Goal: Check status: Check status

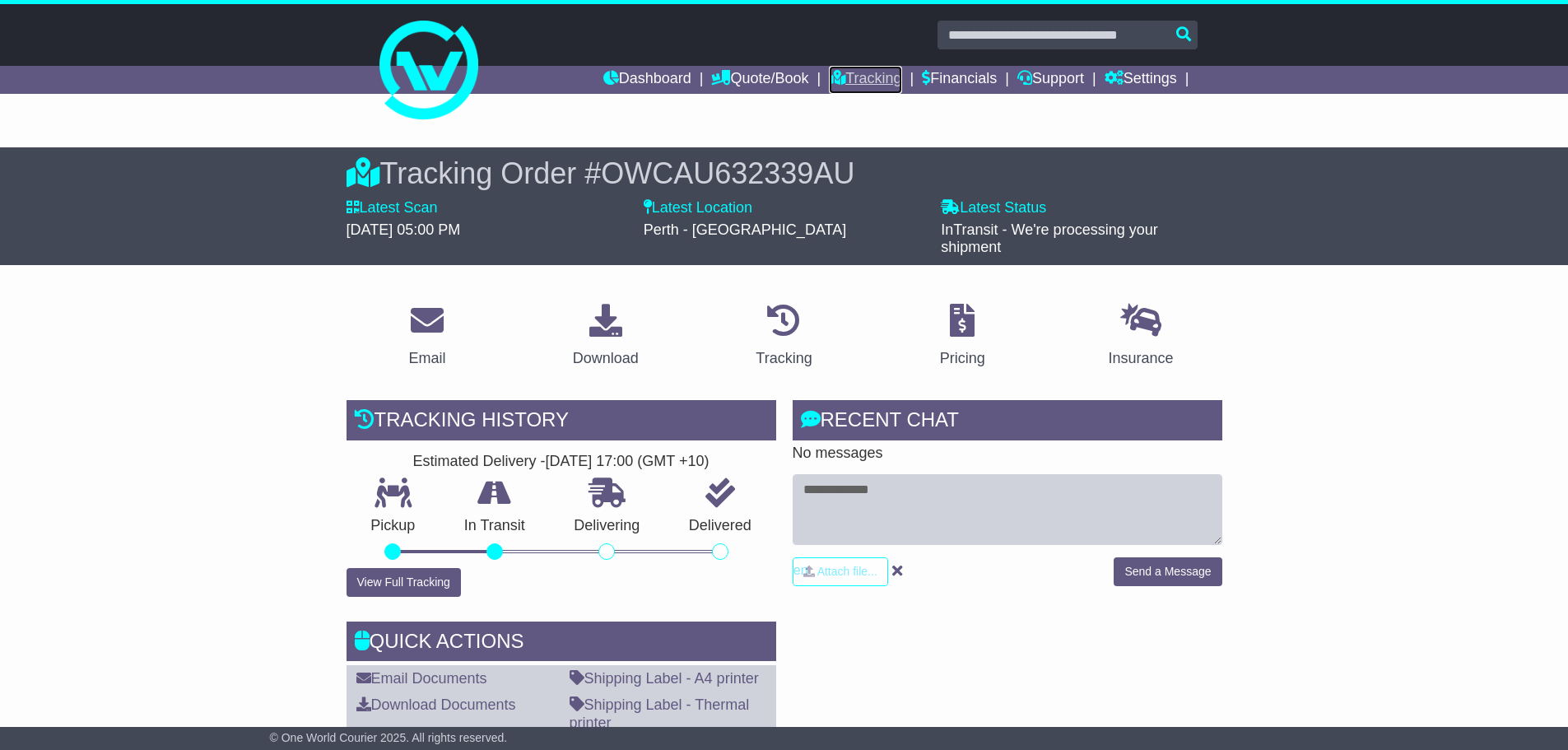
click at [865, 86] on link "Tracking" at bounding box center [865, 80] width 73 height 28
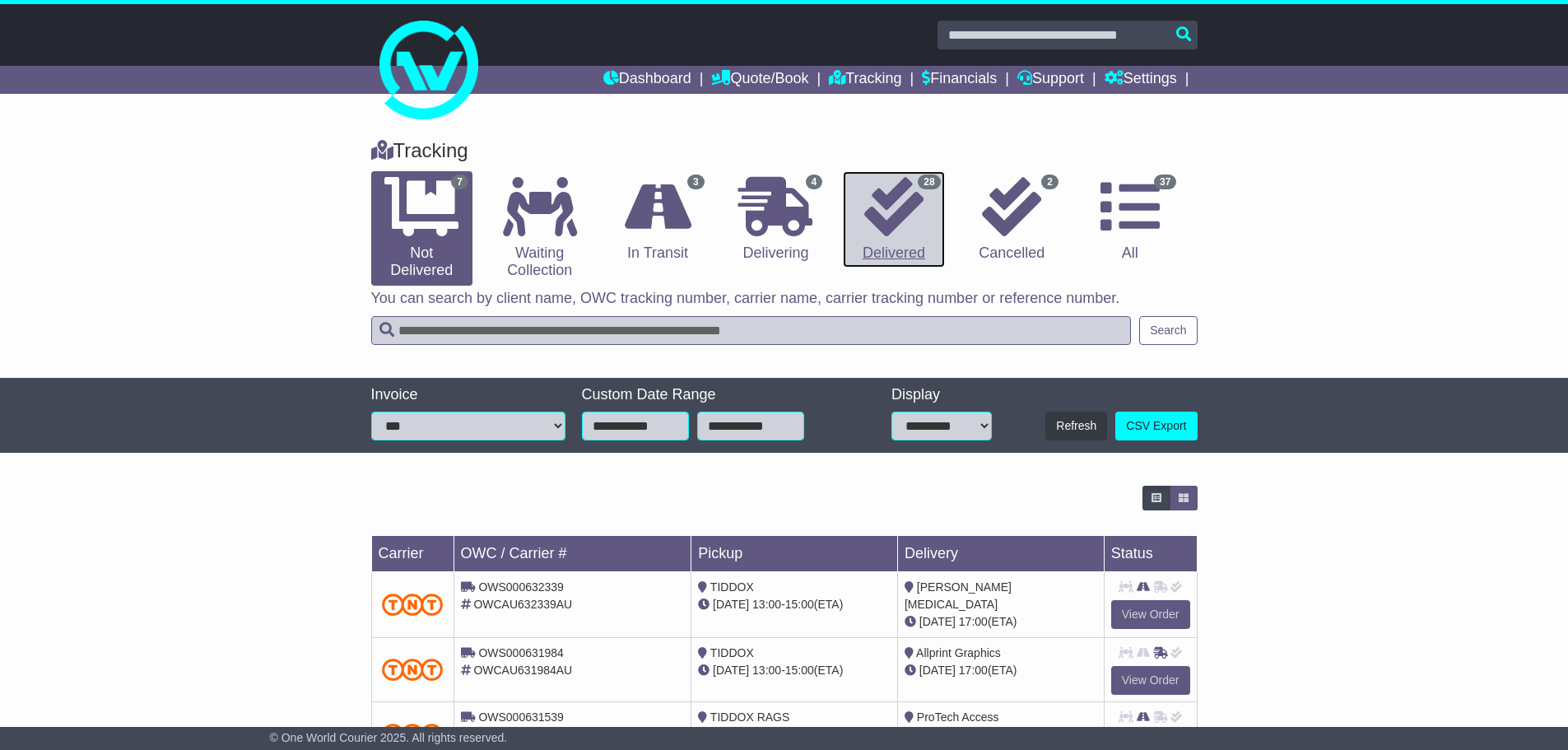
click at [888, 202] on icon at bounding box center [894, 206] width 59 height 59
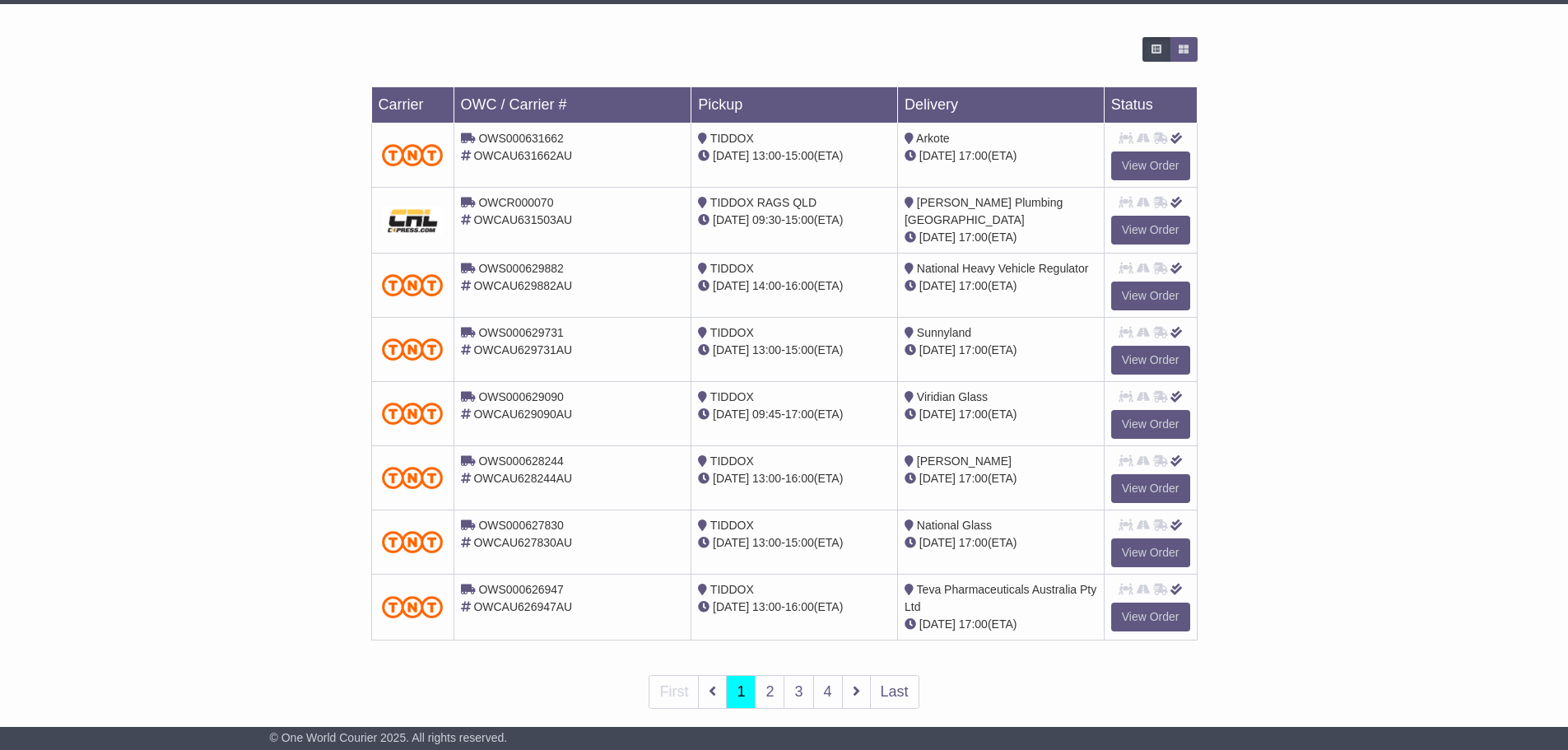
scroll to position [469, 0]
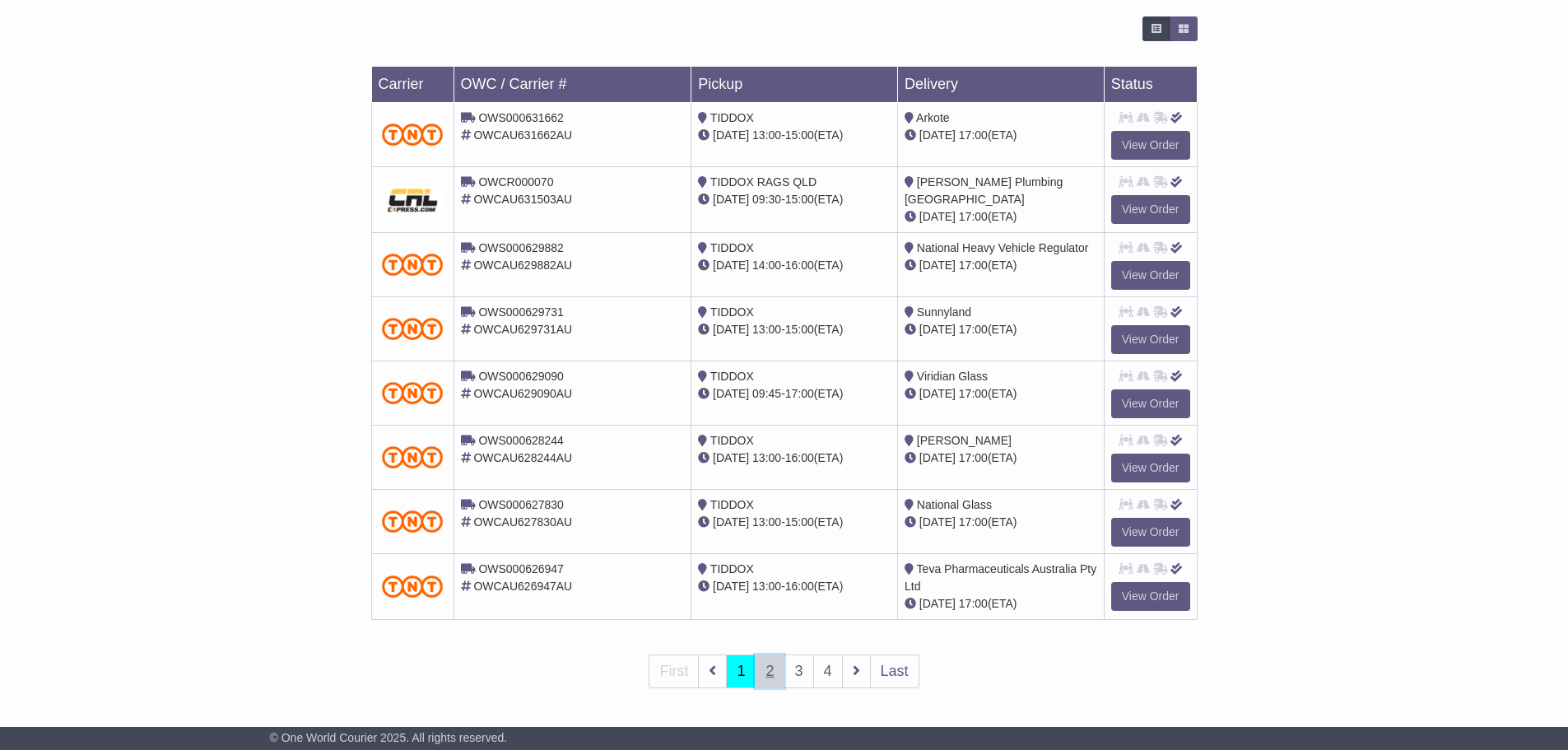
click at [768, 671] on link "2" at bounding box center [770, 672] width 30 height 34
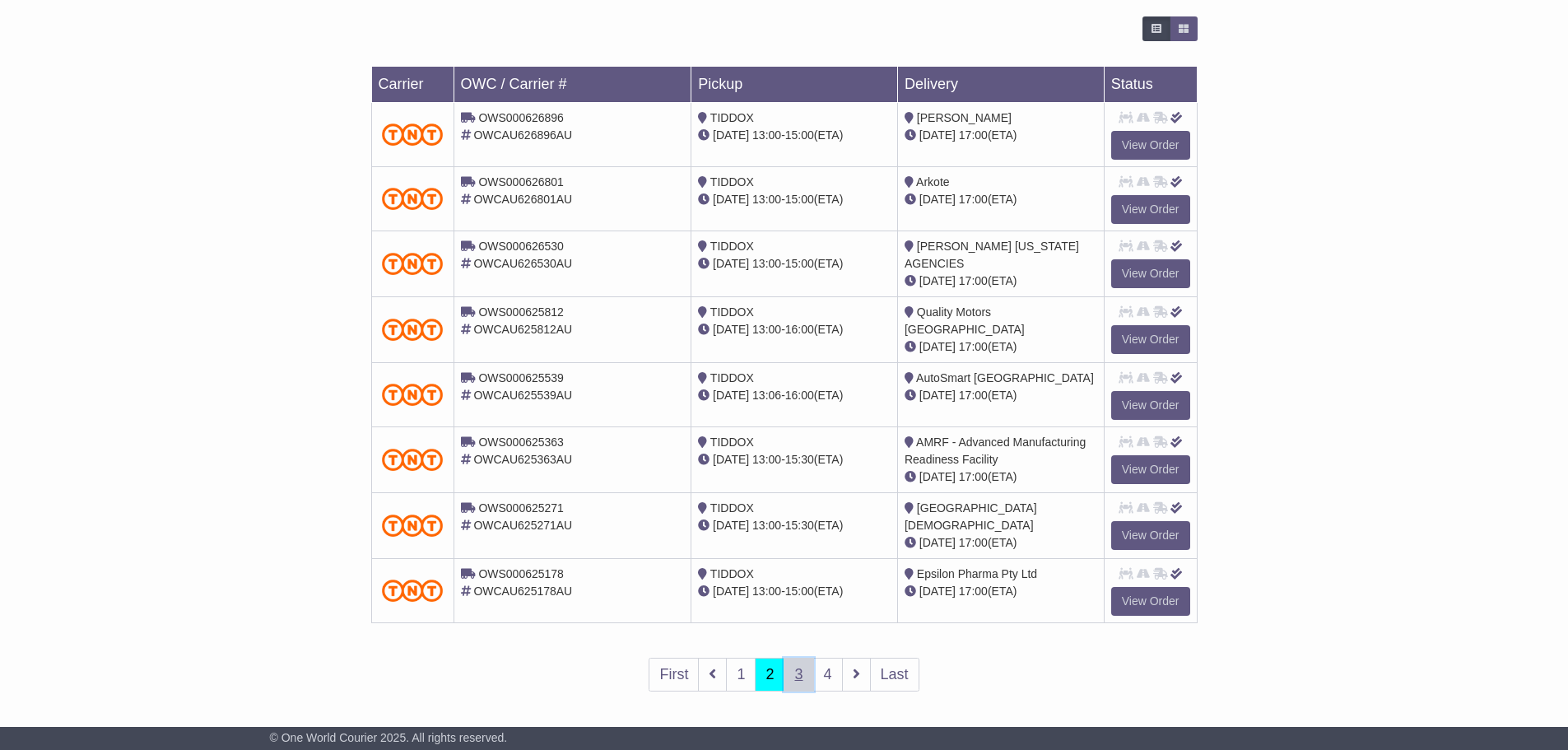
click at [794, 668] on link "3" at bounding box center [798, 675] width 30 height 34
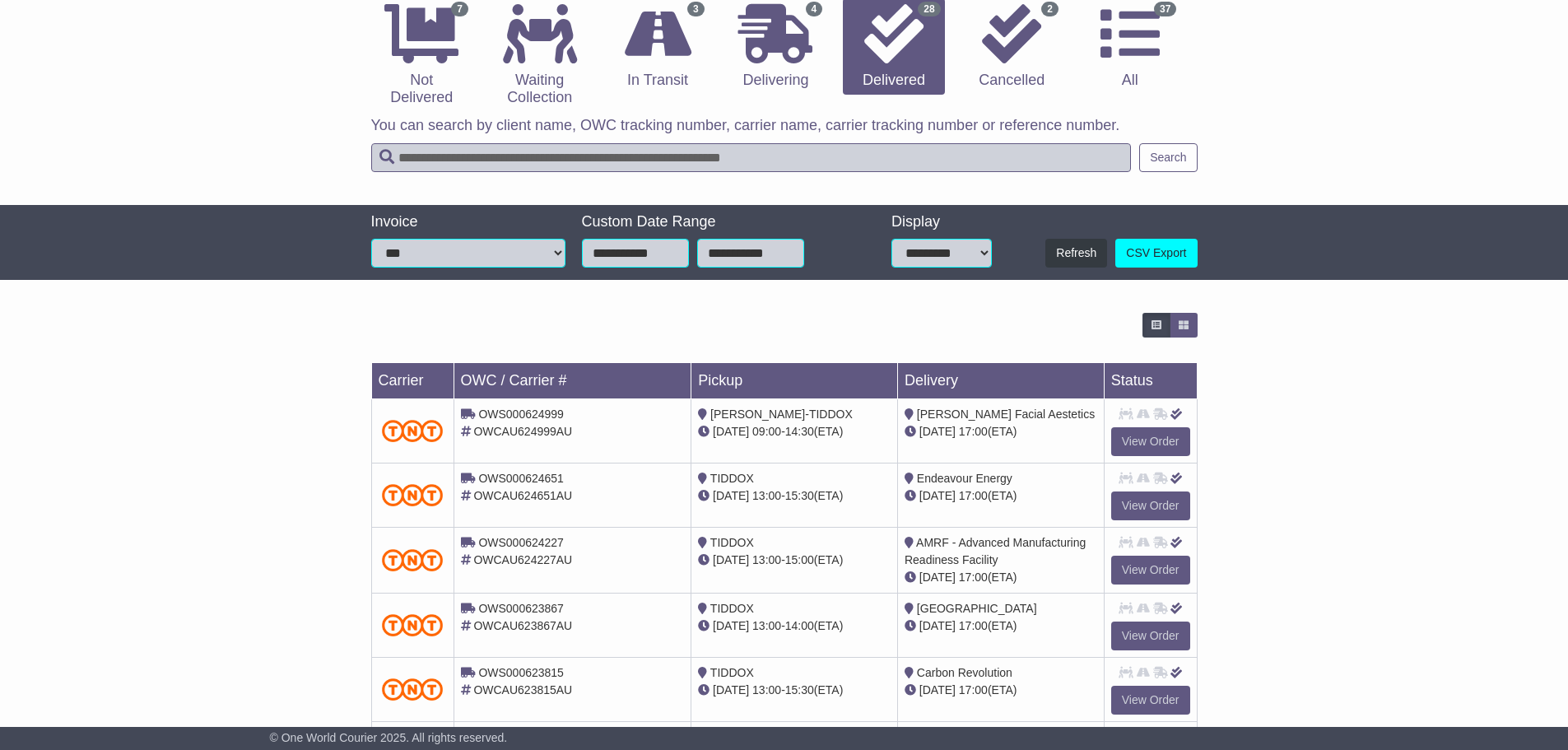
scroll to position [411, 0]
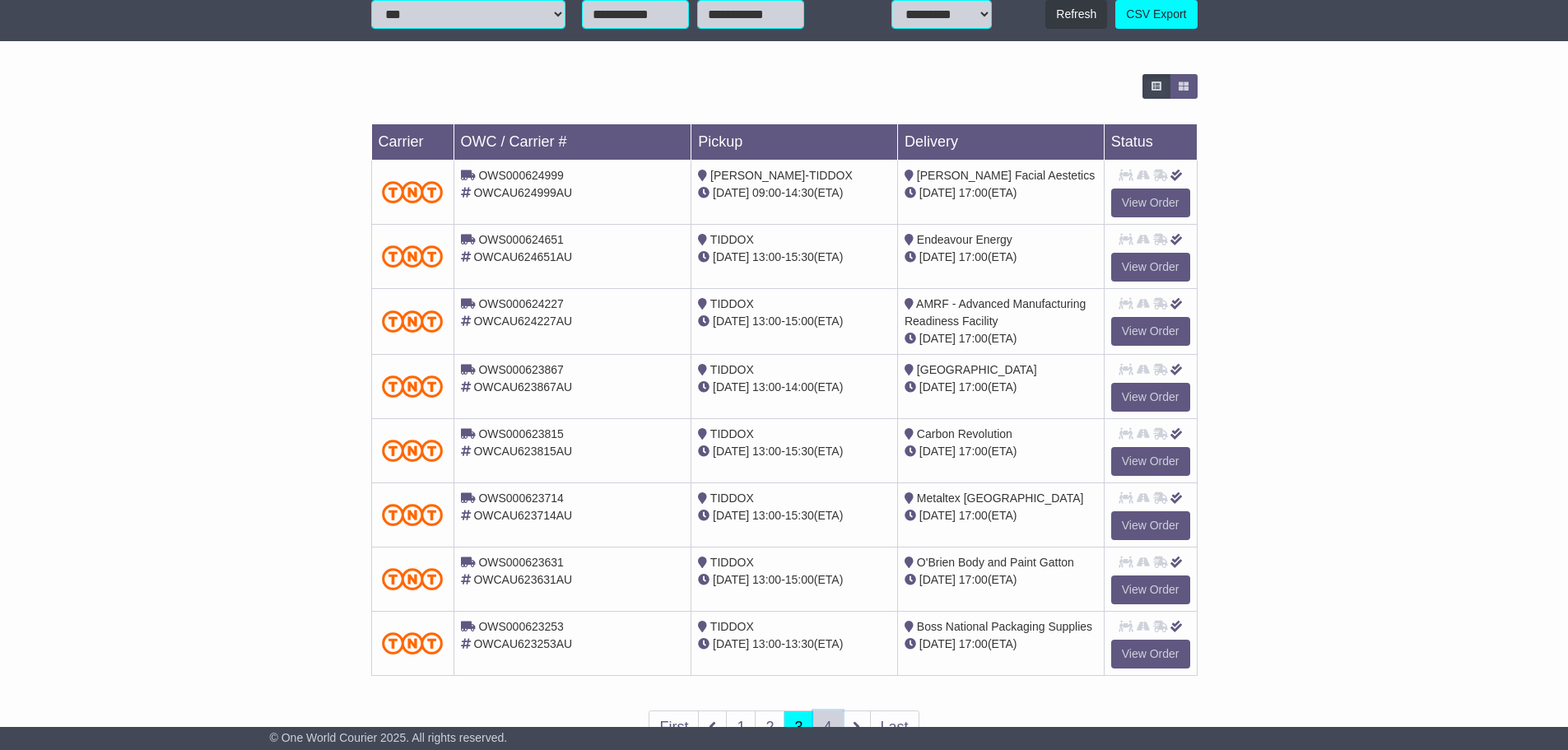
click at [819, 717] on link "4" at bounding box center [828, 727] width 30 height 34
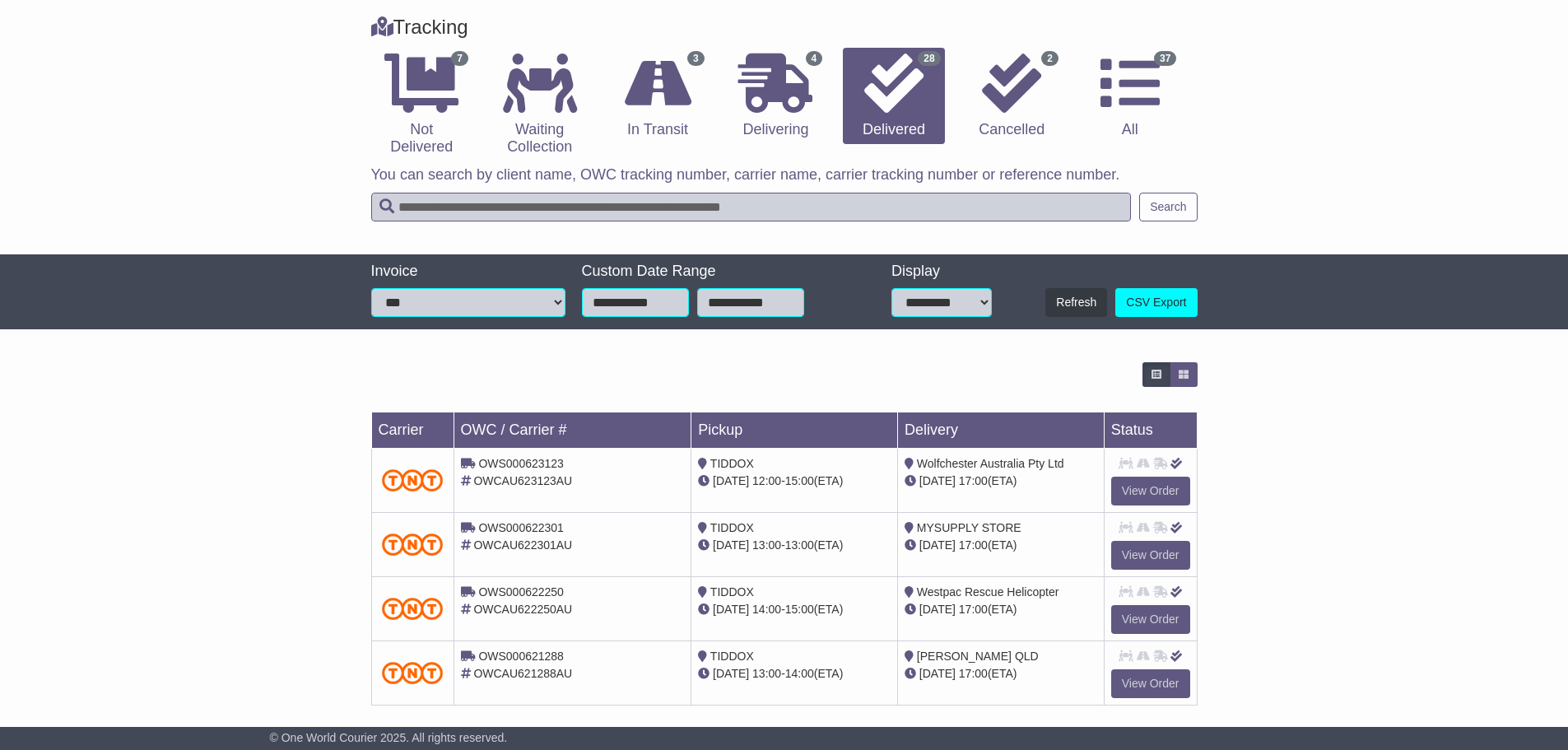
scroll to position [211, 0]
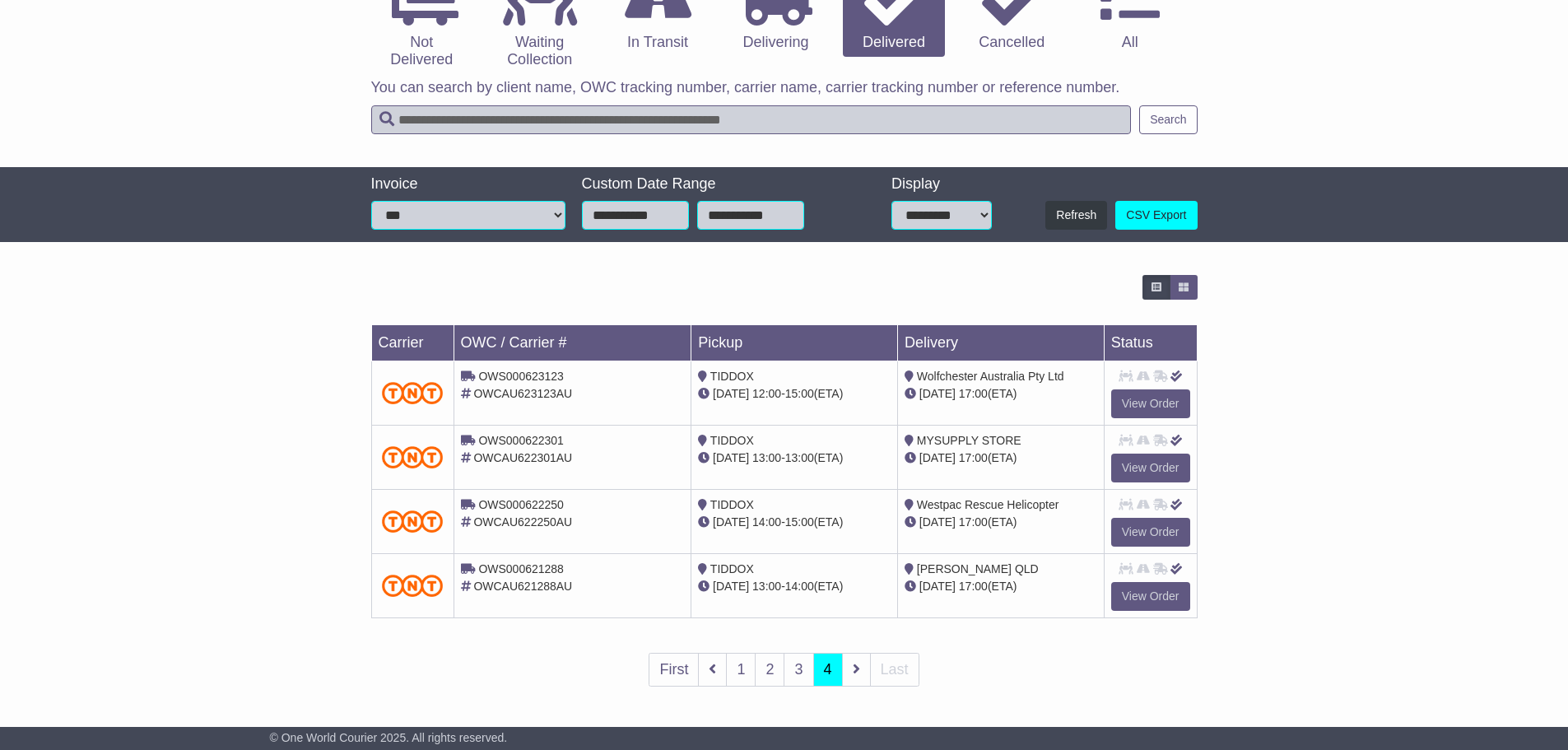
click at [822, 123] on input "text" at bounding box center [751, 120] width 760 height 29
paste input "**********"
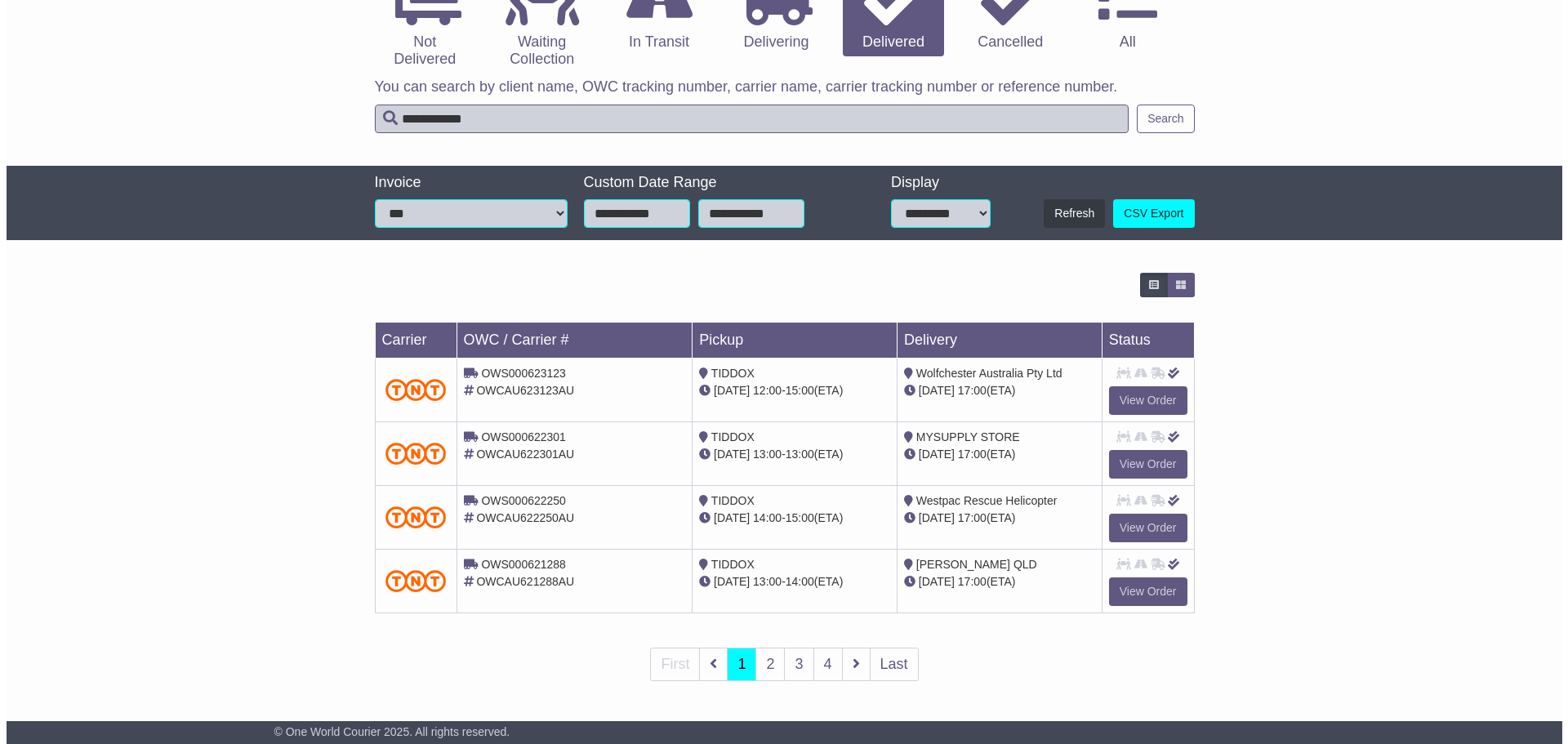
scroll to position [0, 0]
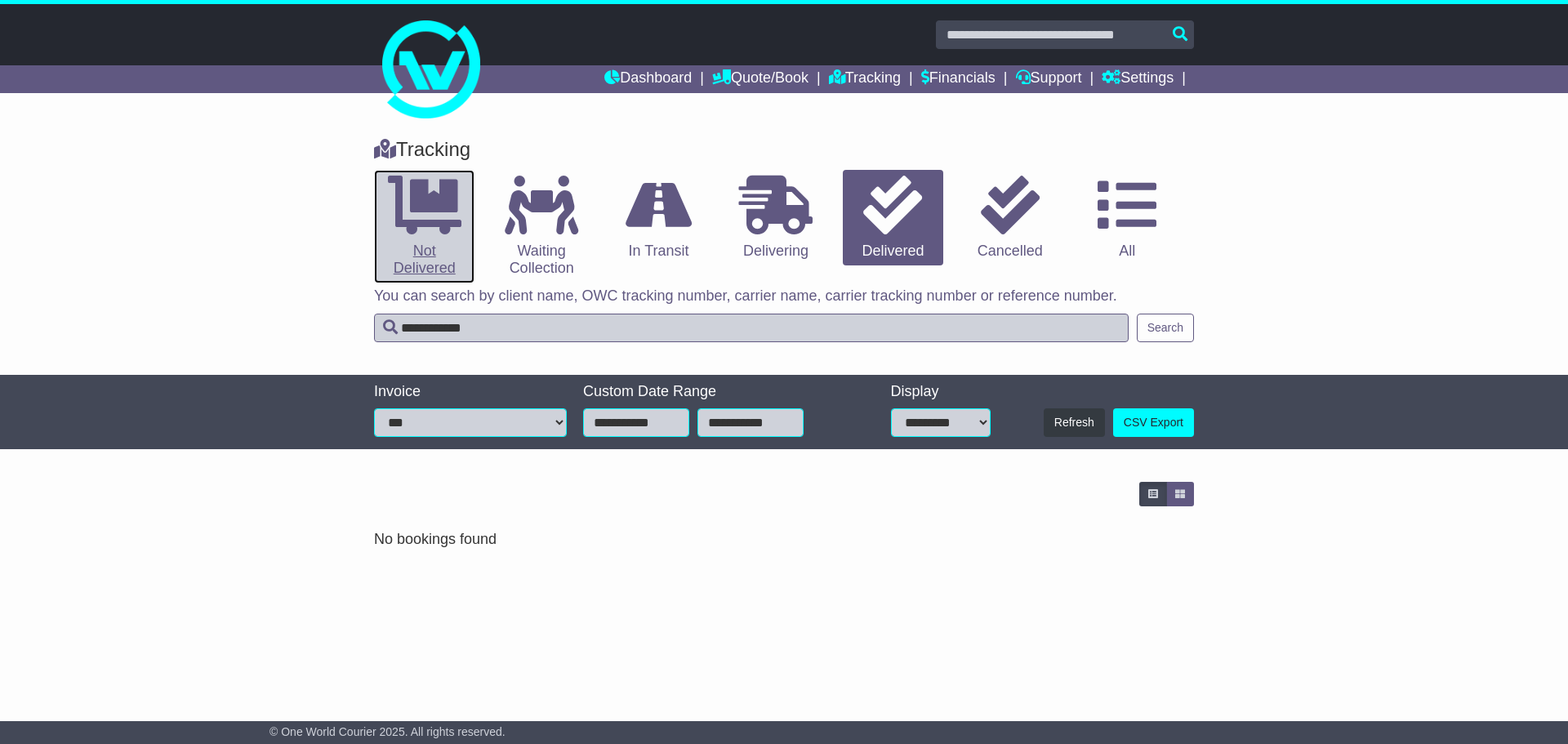
click at [447, 227] on icon at bounding box center [425, 205] width 74 height 59
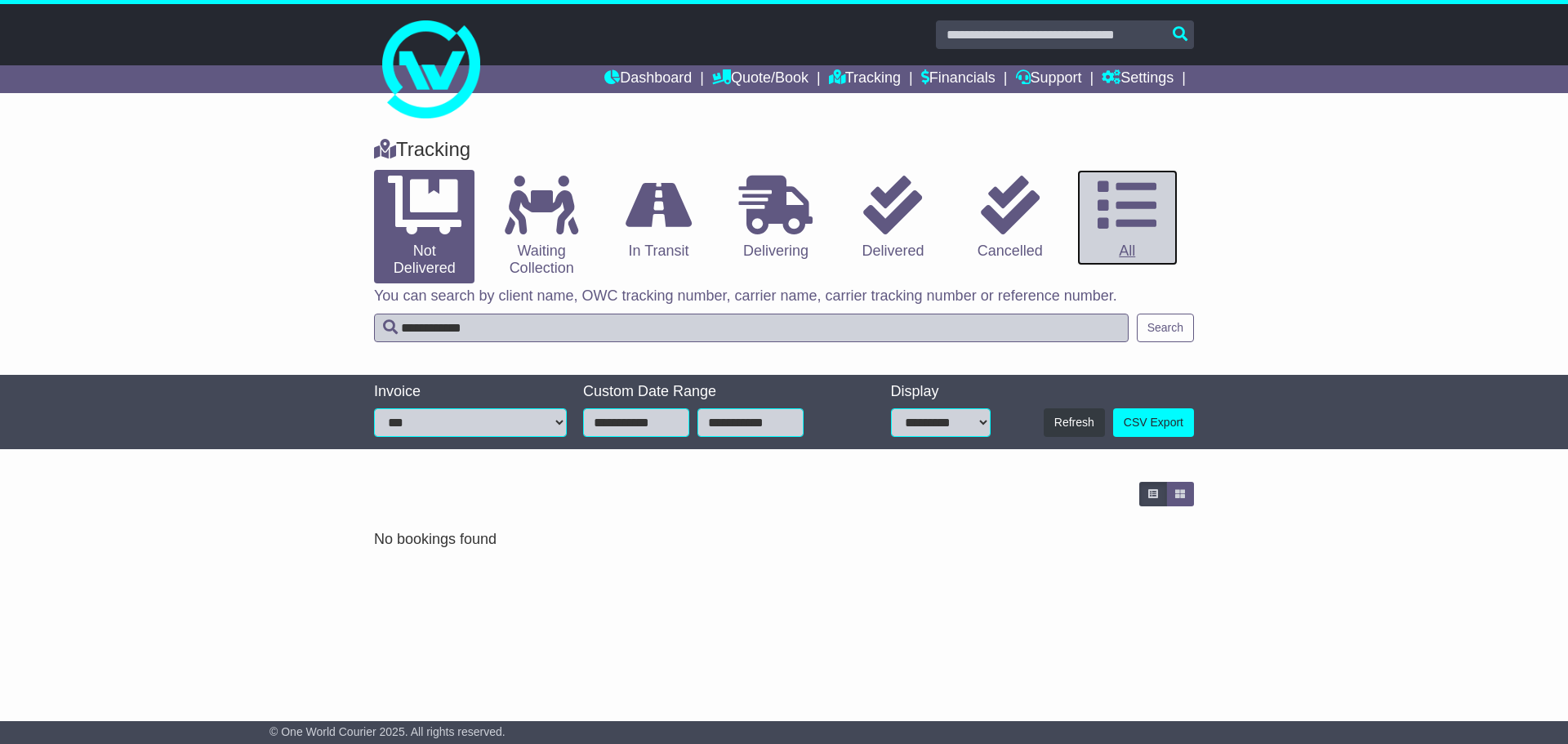
drag, startPoint x: 1109, startPoint y: 197, endPoint x: 1095, endPoint y: 198, distance: 14.0
click at [1109, 196] on icon at bounding box center [1127, 205] width 59 height 59
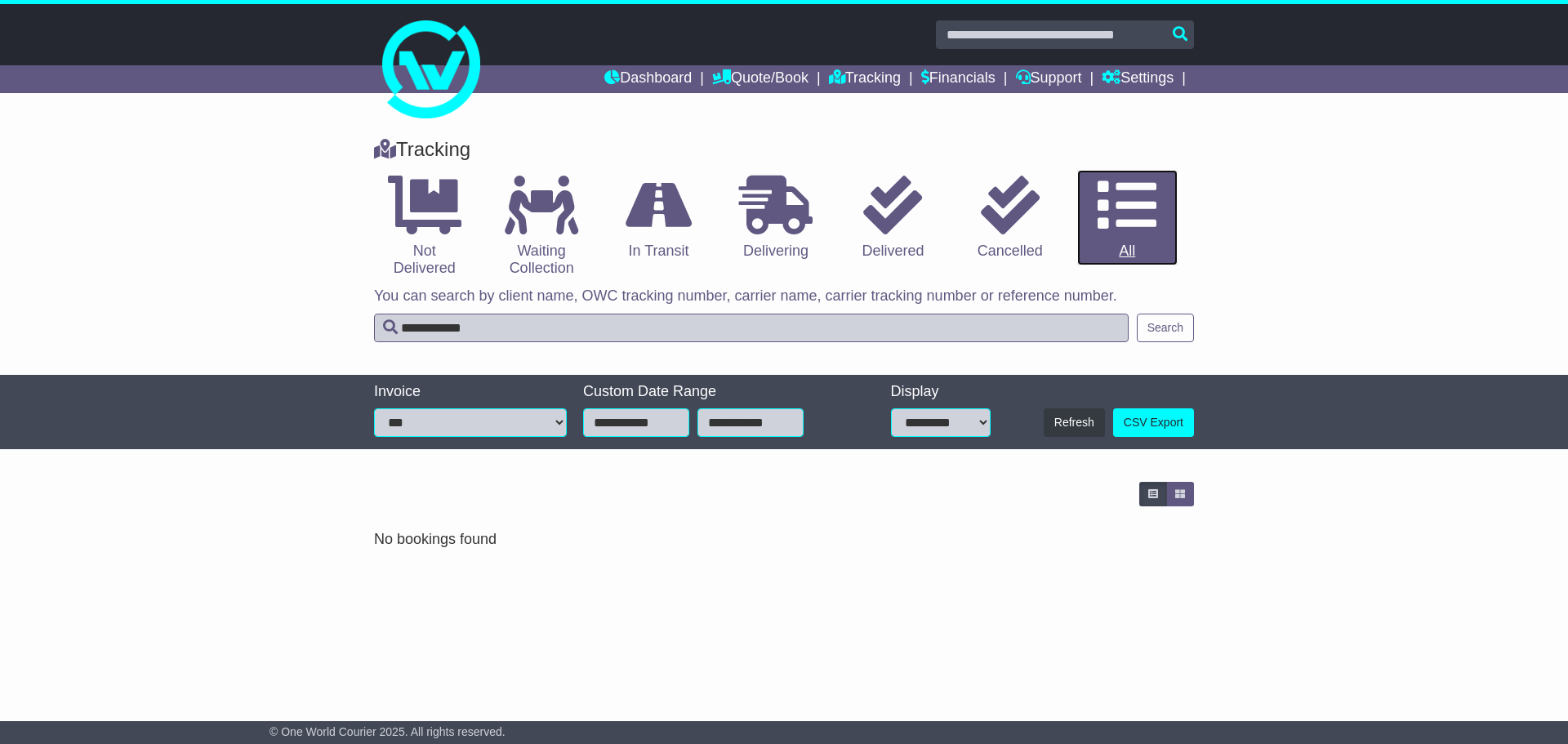
click at [1116, 206] on icon at bounding box center [1127, 205] width 59 height 59
click at [579, 329] on input "**********" at bounding box center [751, 328] width 755 height 29
paste input "**********"
drag, startPoint x: 632, startPoint y: 323, endPoint x: -11, endPoint y: 274, distance: 644.9
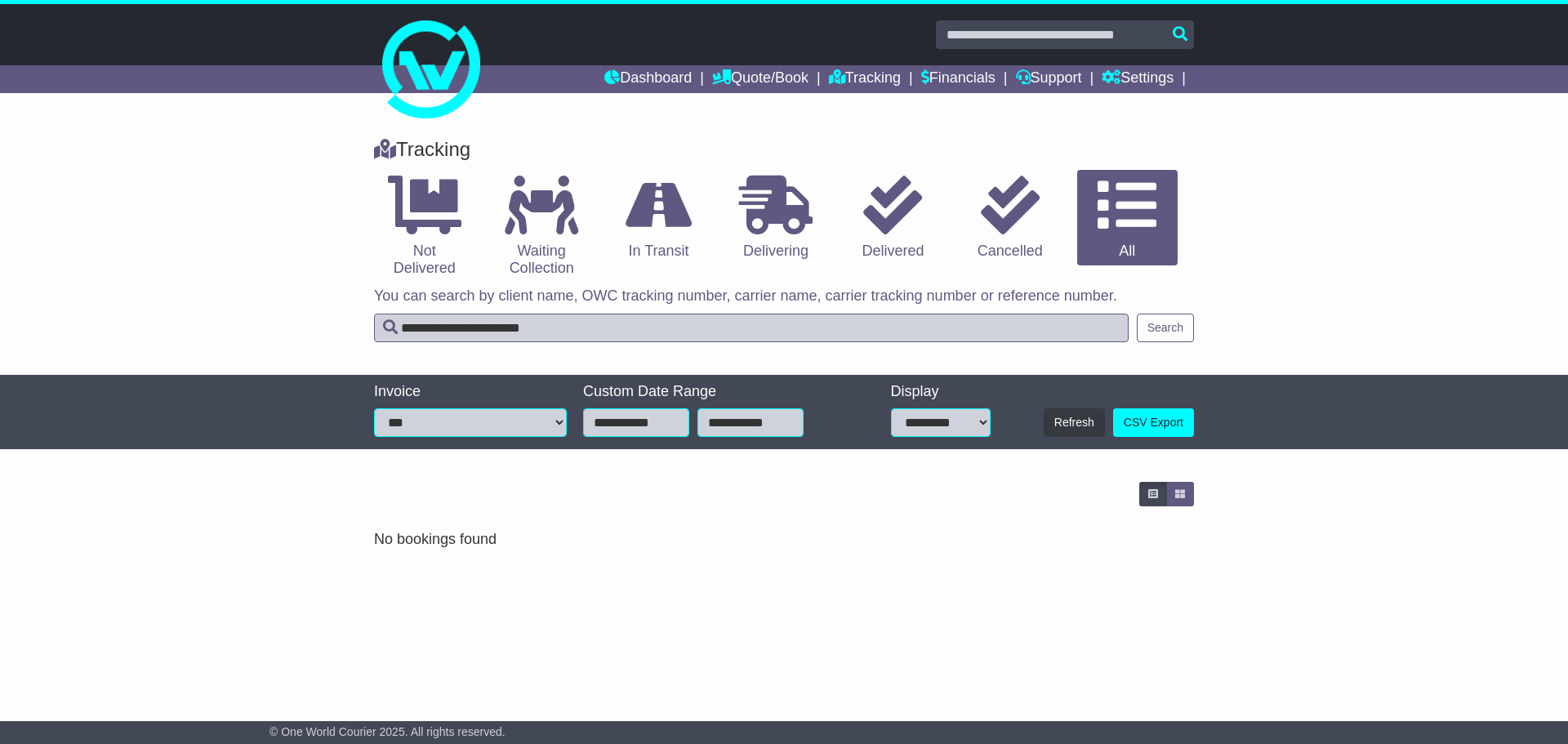
click at [0, 274] on html "[EMAIL_ADDRESS][DOMAIN_NAME] Logout [PERSON_NAME] [EMAIL_ADDRESS][DOMAIN_NAME] …" at bounding box center [784, 372] width 1568 height 744
paste input "text"
type input "**********"
click at [644, 435] on input "**********" at bounding box center [637, 422] width 106 height 29
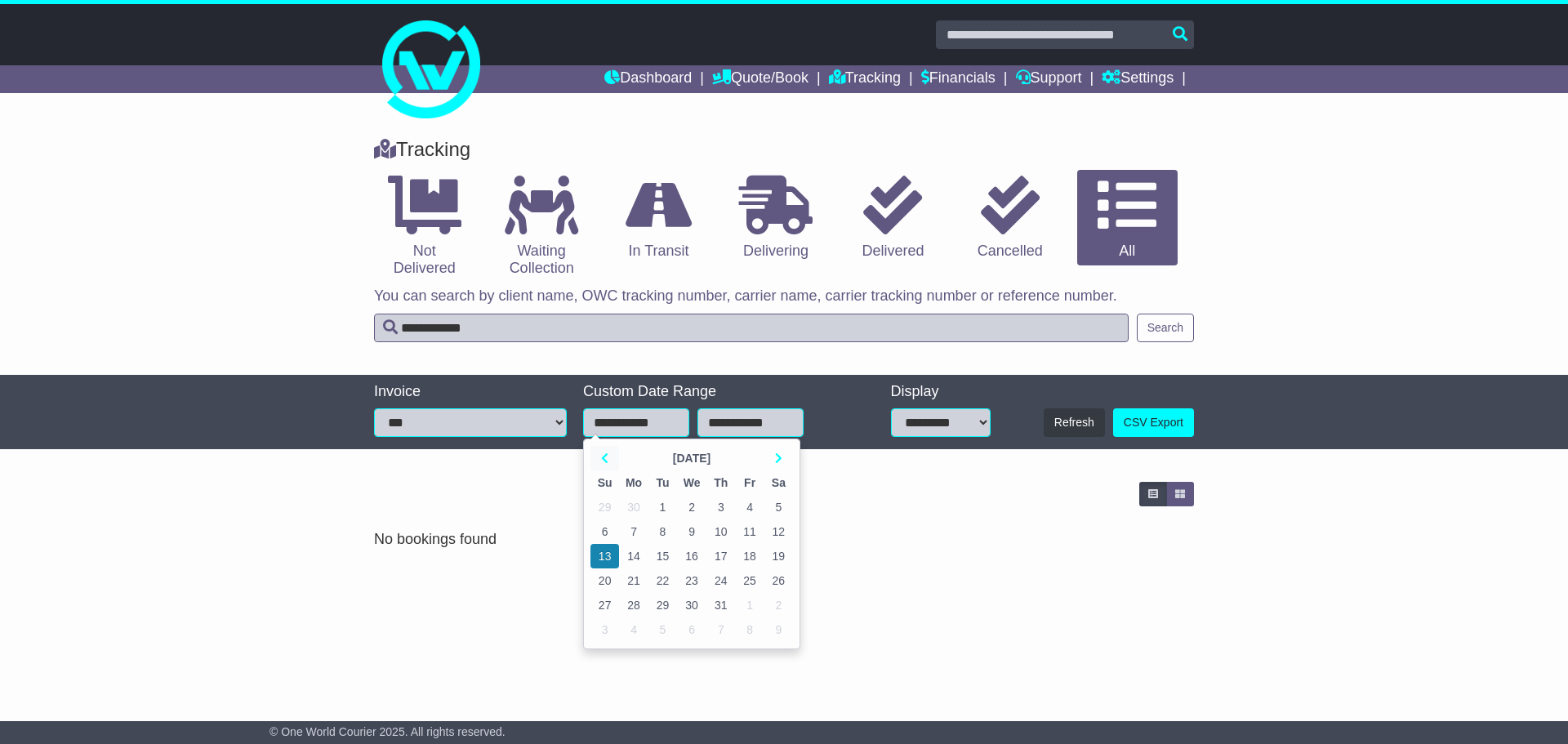
click at [598, 458] on th at bounding box center [605, 458] width 29 height 25
click at [715, 507] on td "1" at bounding box center [720, 507] width 29 height 25
type input "**********"
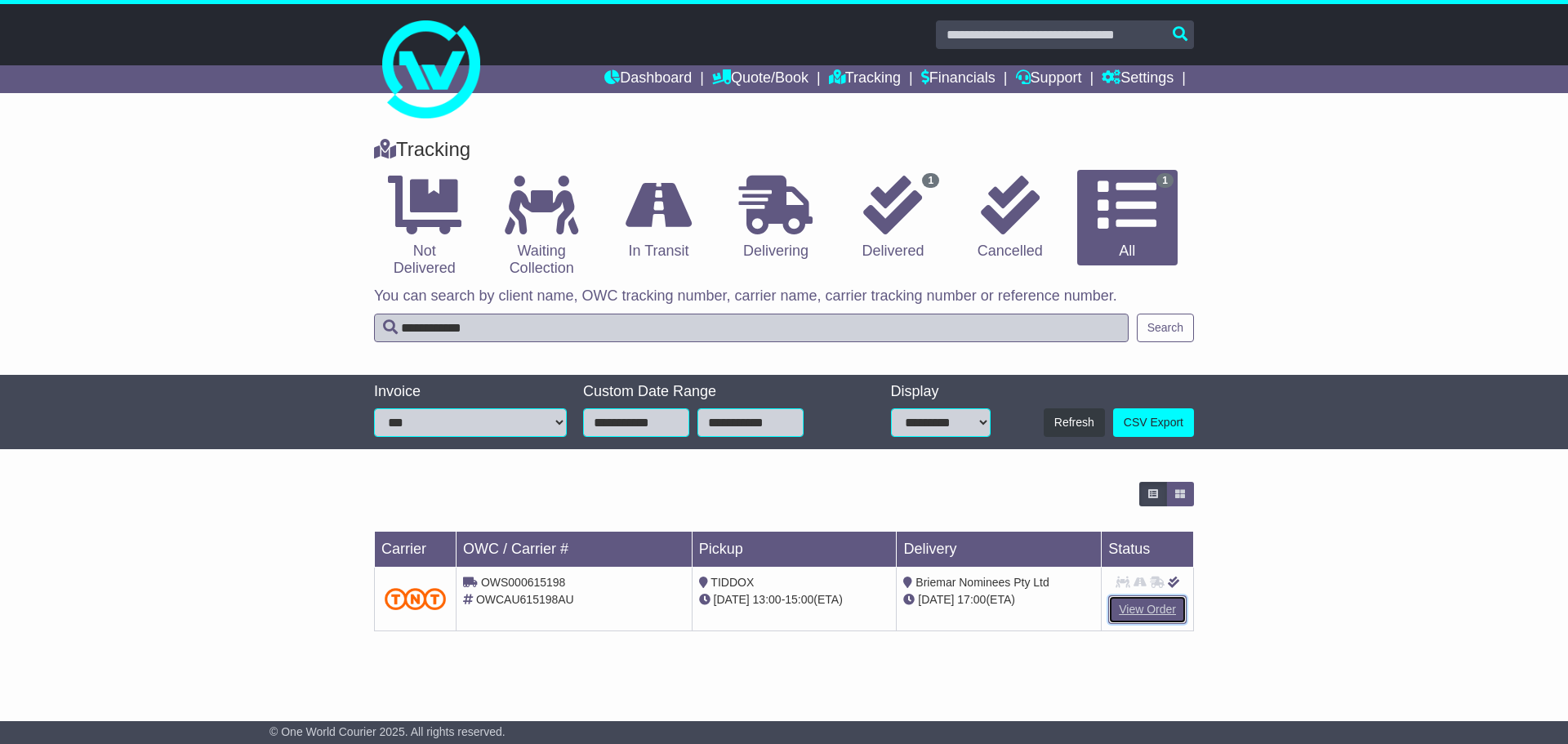
click at [1143, 616] on link "View Order" at bounding box center [1148, 610] width 79 height 29
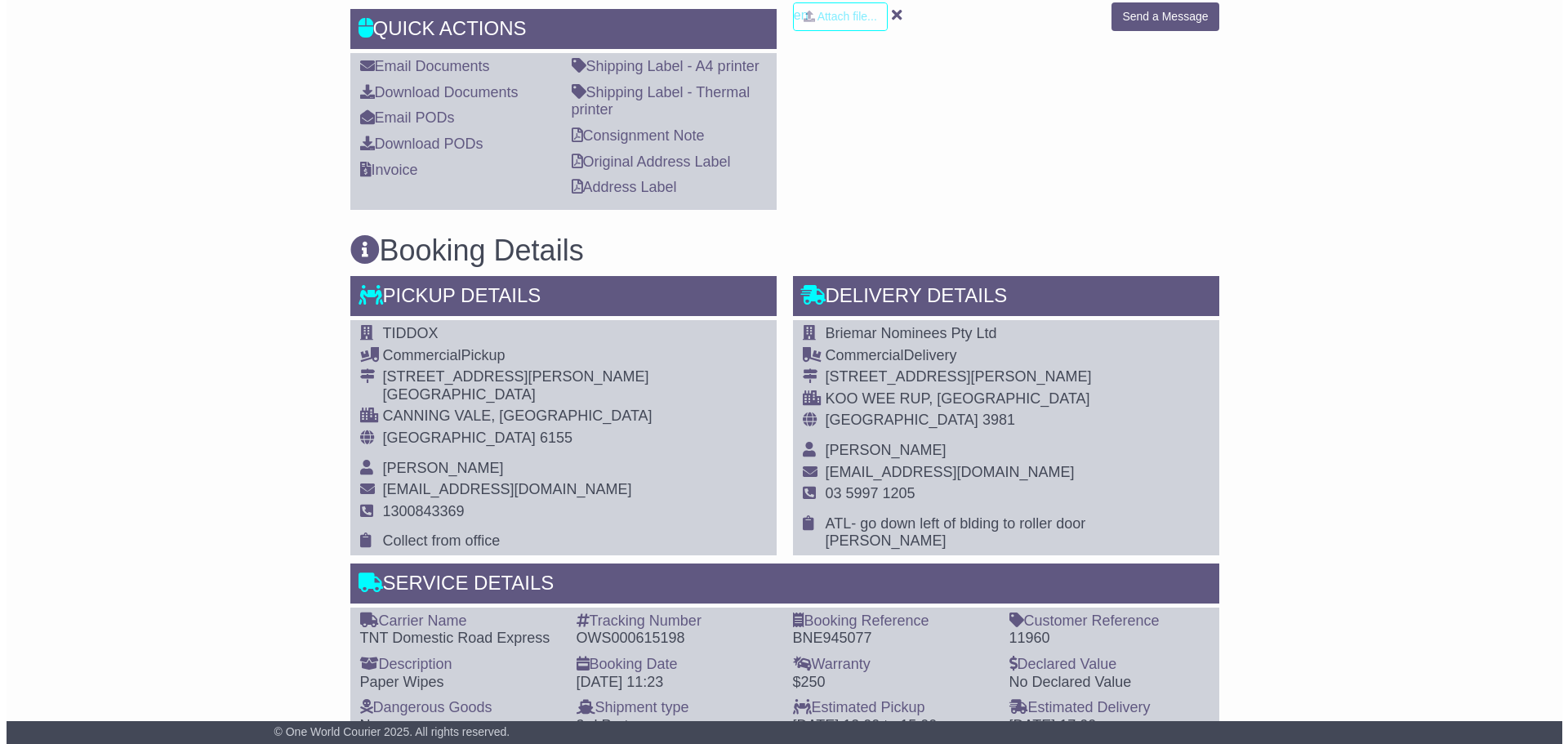
scroll to position [490, 0]
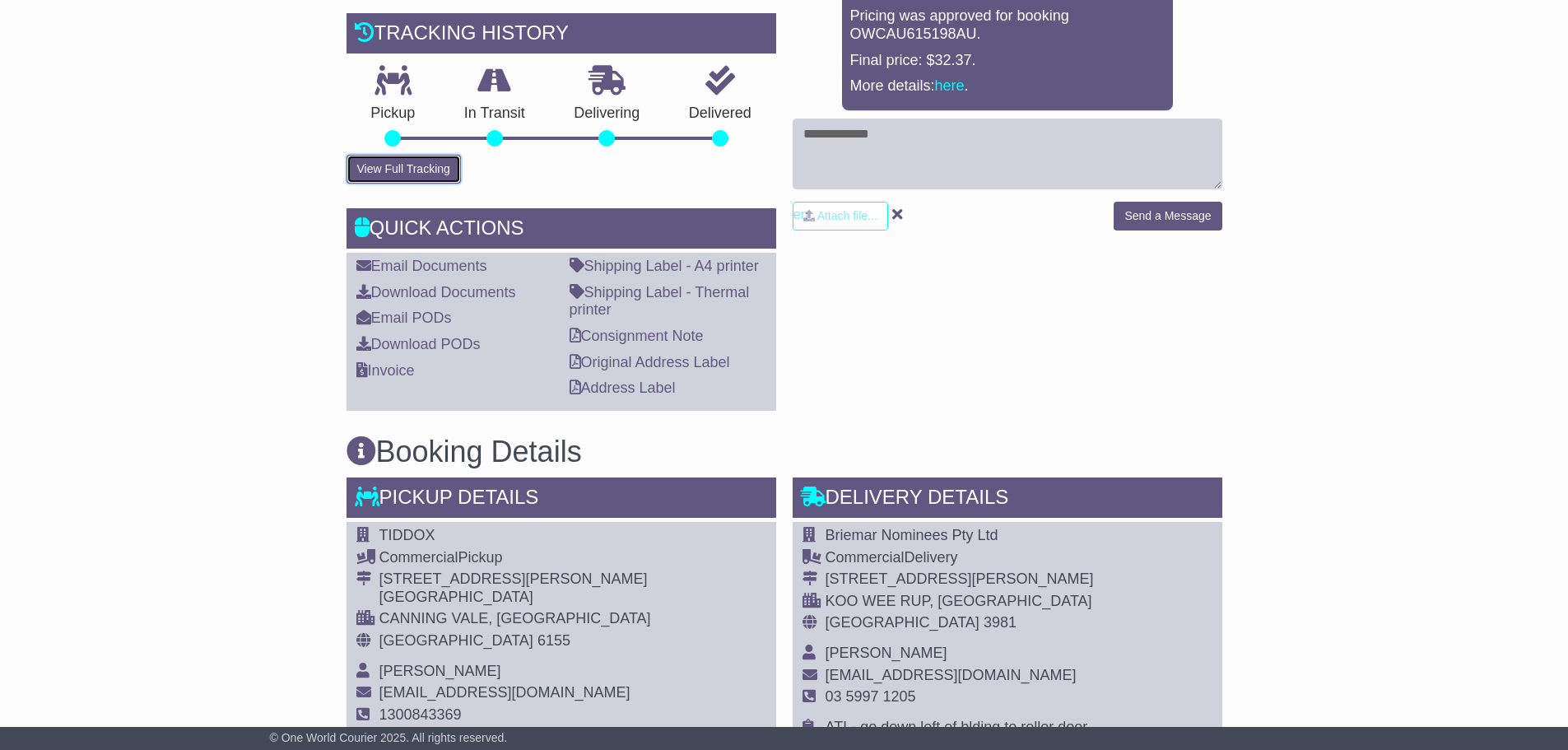
click at [415, 183] on button "View Full Tracking" at bounding box center [404, 169] width 115 height 29
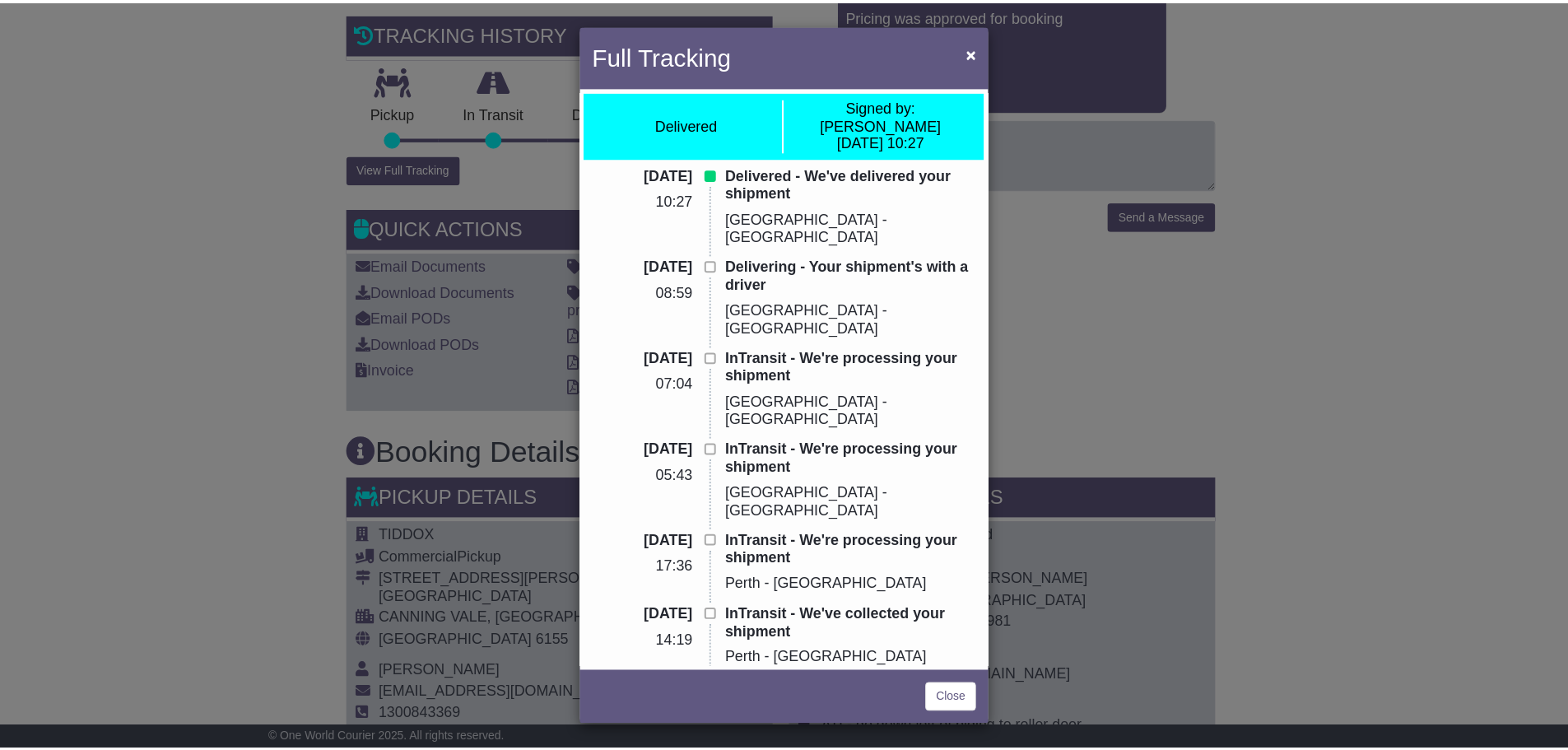
scroll to position [22, 0]
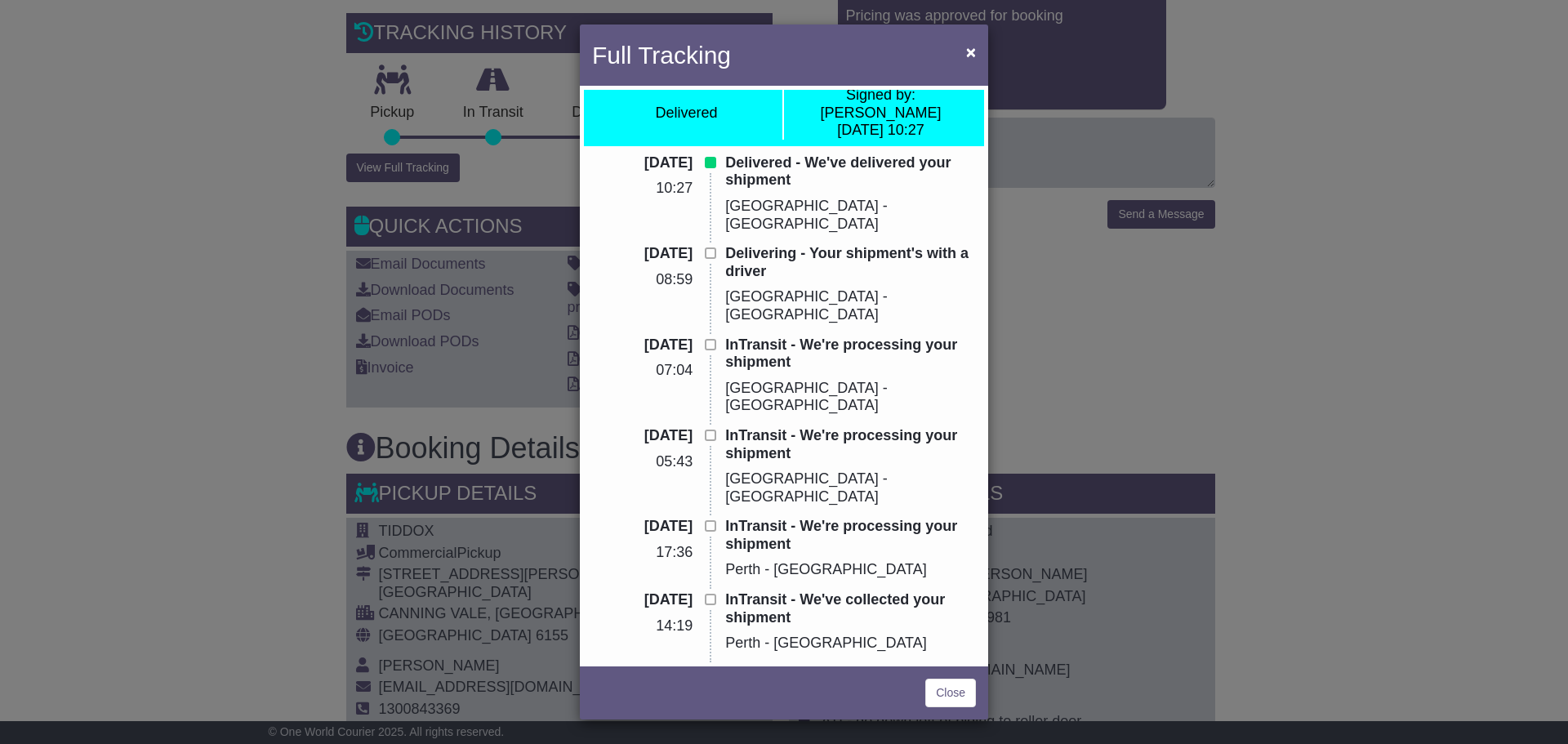
click at [212, 342] on div "Full Tracking × Delivered Signed by: Vicky 30 Jun 2025 10:27 30 Jun 2025 10:27 …" at bounding box center [784, 372] width 1568 height 744
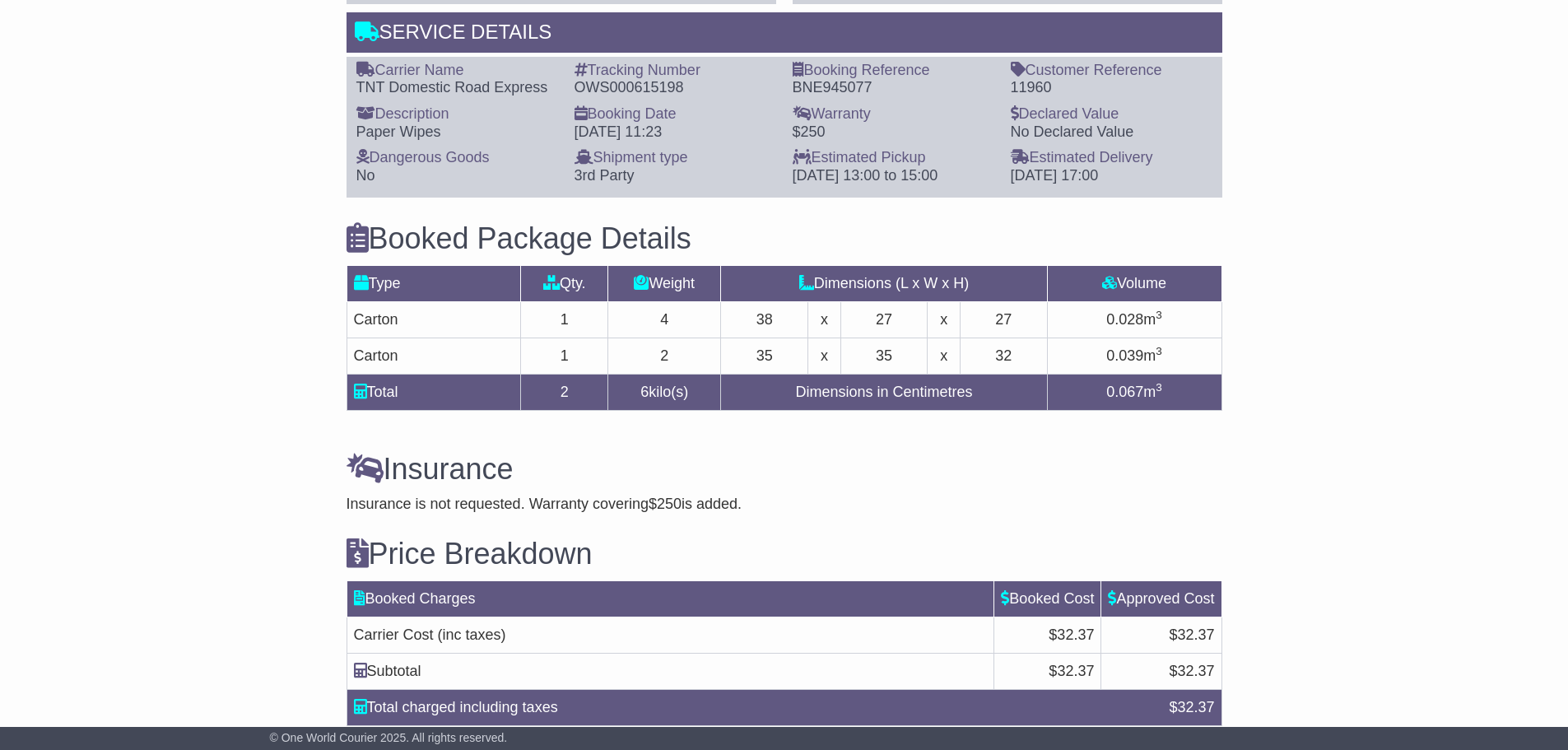
scroll to position [1038, 0]
